Goal: Task Accomplishment & Management: Manage account settings

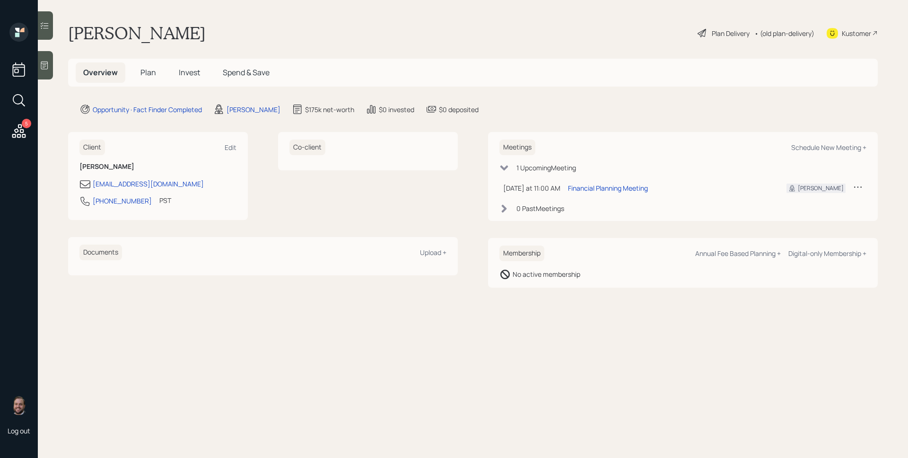
click at [190, 69] on span "Invest" at bounding box center [189, 72] width 21 height 10
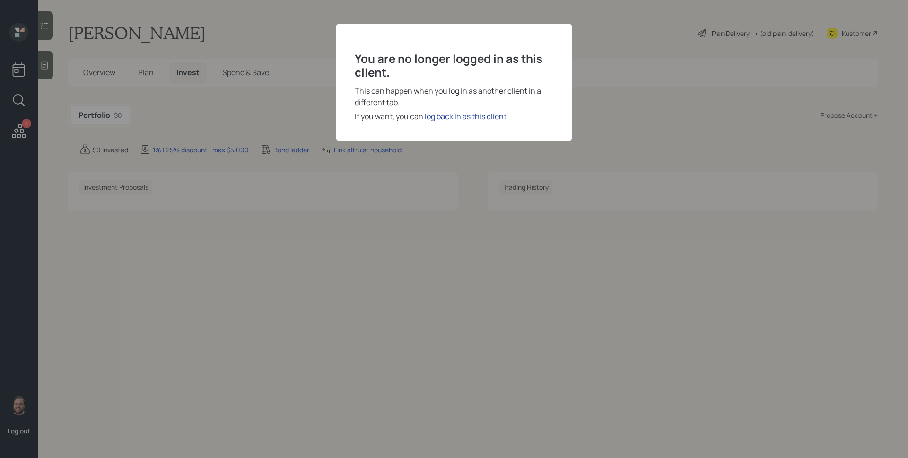
click at [451, 113] on div "log back in as this client" at bounding box center [466, 116] width 82 height 11
